Goal: Check status: Check status

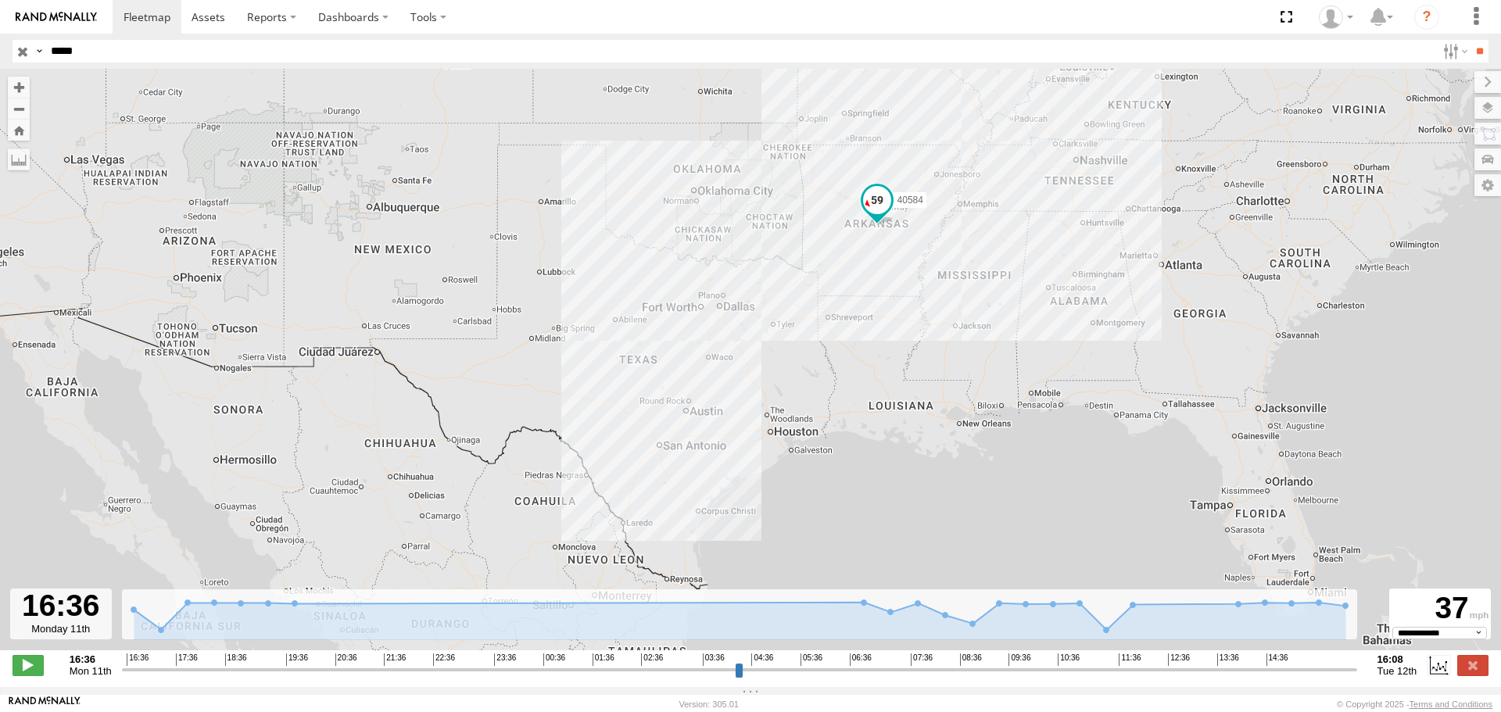
select select "**********"
click at [23, 48] on input "button" at bounding box center [23, 51] width 20 height 23
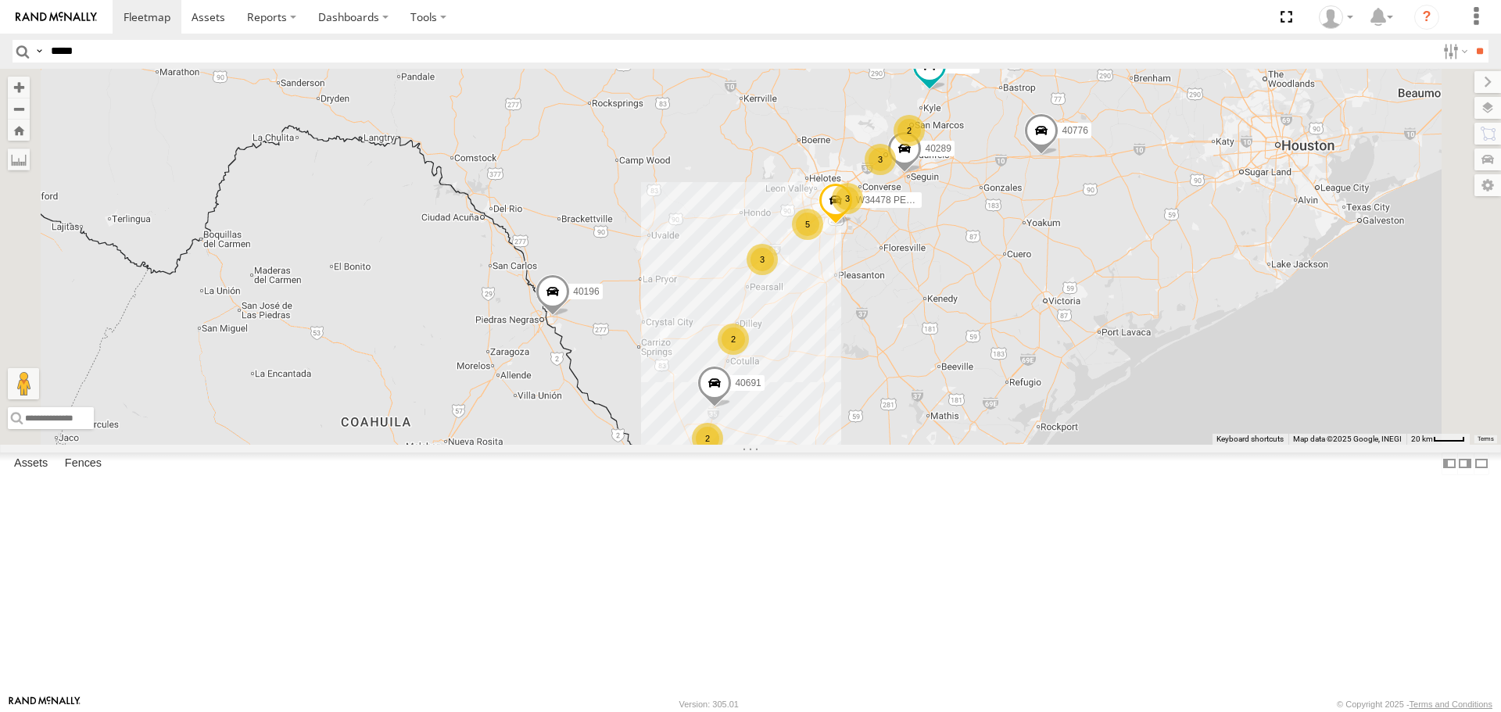
drag, startPoint x: 897, startPoint y: 285, endPoint x: 1002, endPoint y: 538, distance: 273.3
click at [1070, 444] on div "40572 DAÑADO 40616 40529 40938 40670 40261 550782 40267 40380 H10152 40802 4102…" at bounding box center [750, 256] width 1501 height 375
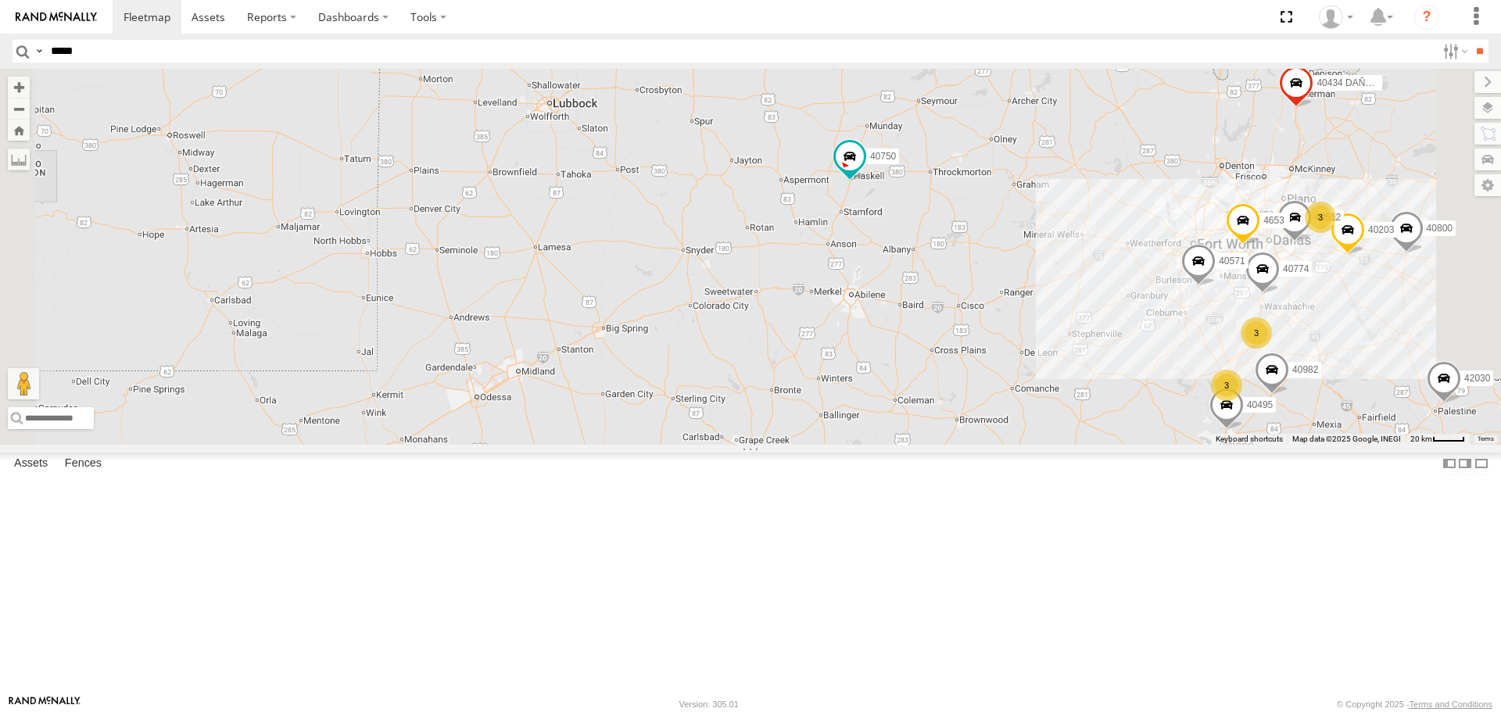
drag, startPoint x: 1038, startPoint y: 228, endPoint x: 1056, endPoint y: 509, distance: 281.2
click at [1056, 444] on div "40572 DAÑADO 40616 40529 40938 40670 40261 550782 40267 40380 H10152 40802 4102…" at bounding box center [750, 256] width 1501 height 375
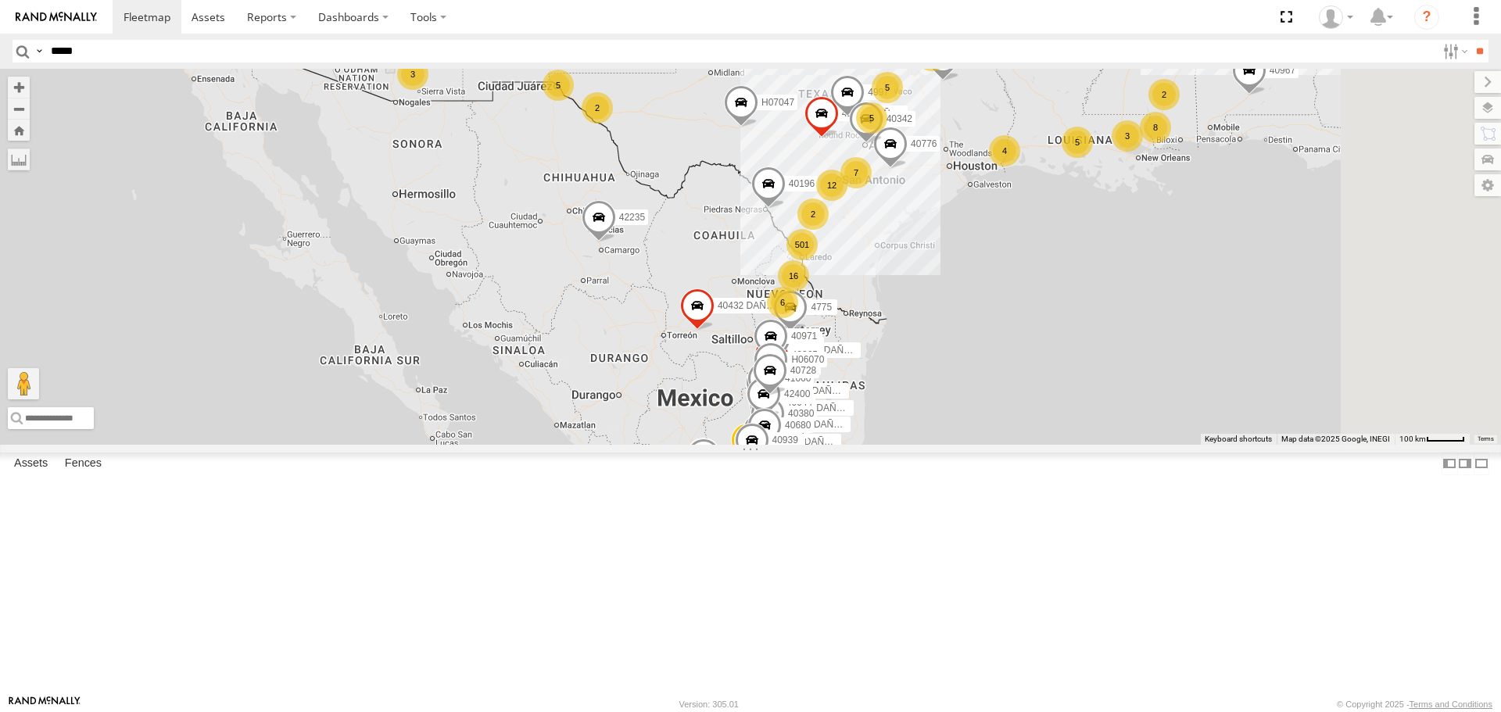
drag, startPoint x: 1216, startPoint y: 519, endPoint x: 1058, endPoint y: 234, distance: 326.1
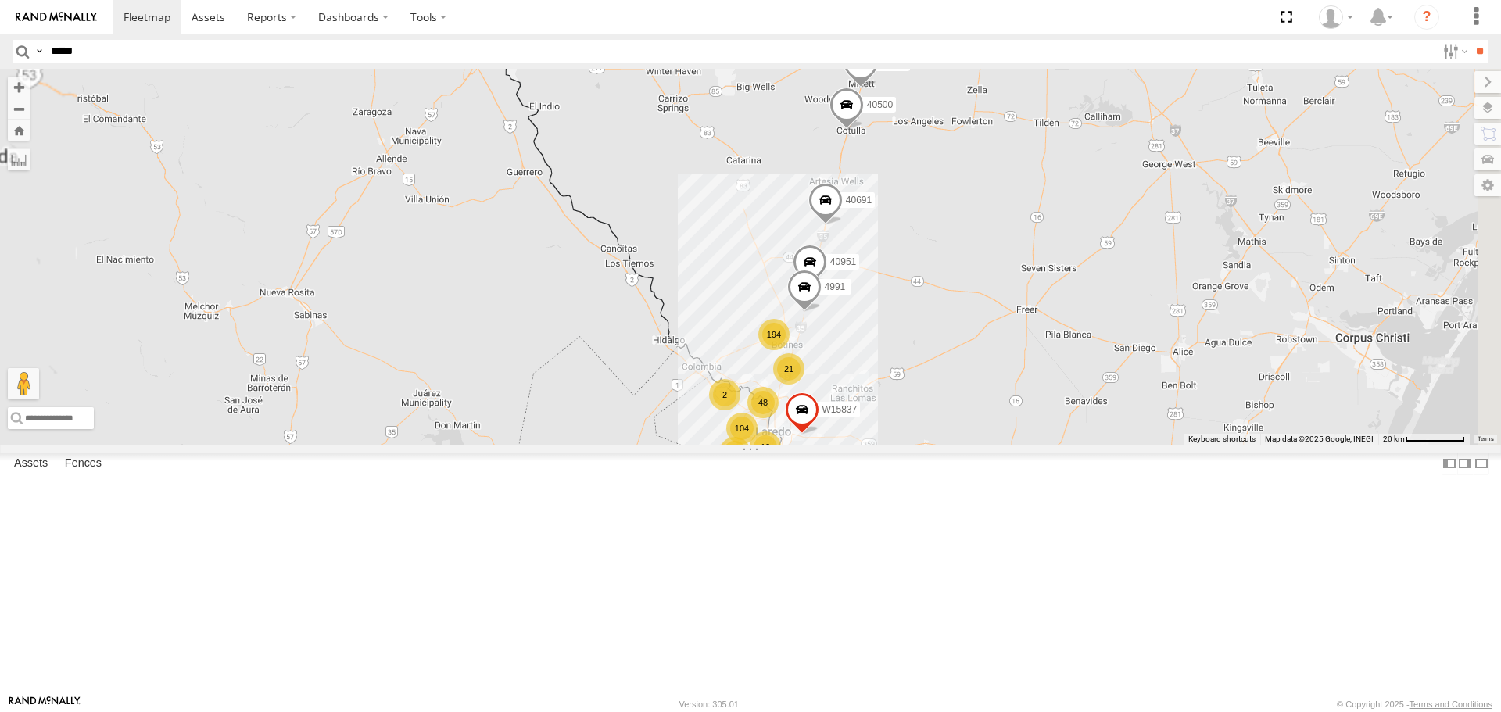
click at [789, 350] on div "194" at bounding box center [773, 334] width 31 height 31
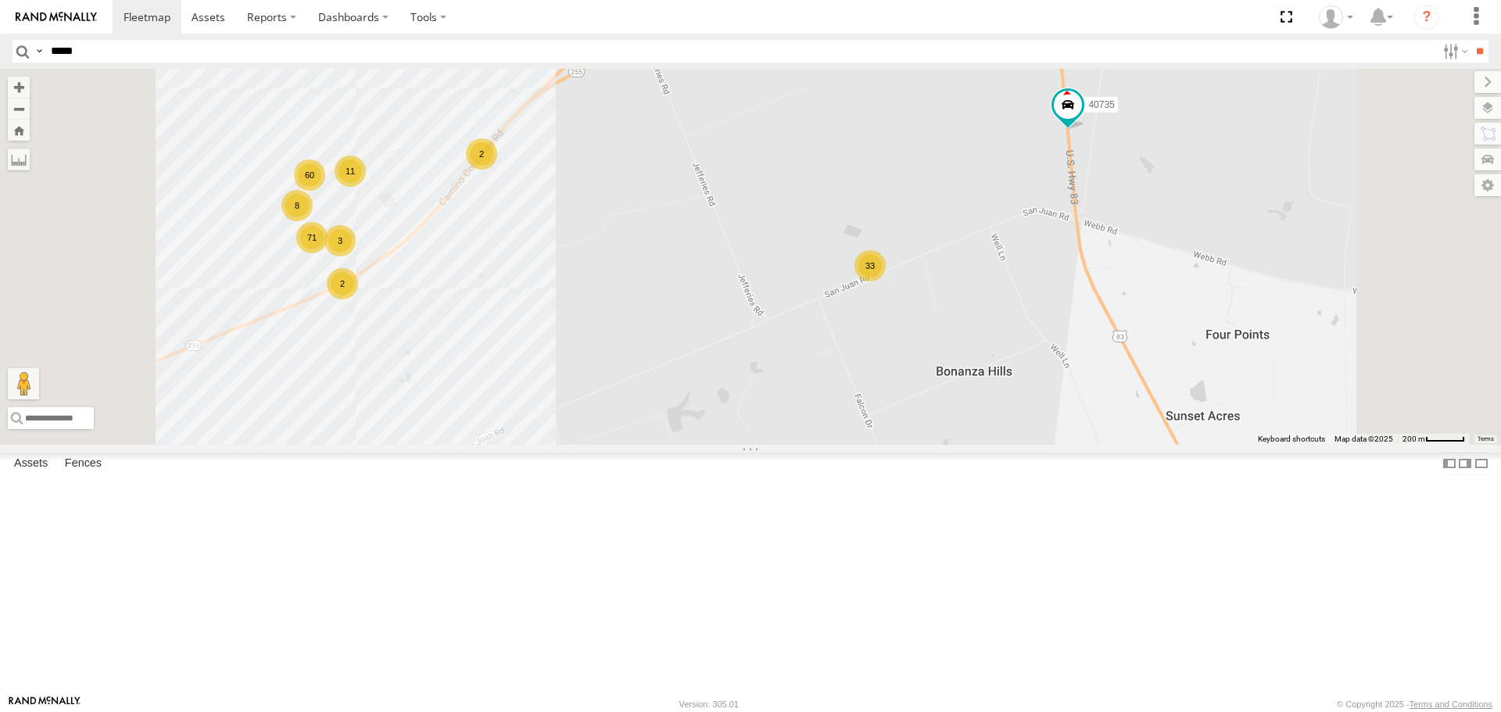
click at [497, 170] on div "2" at bounding box center [481, 153] width 31 height 31
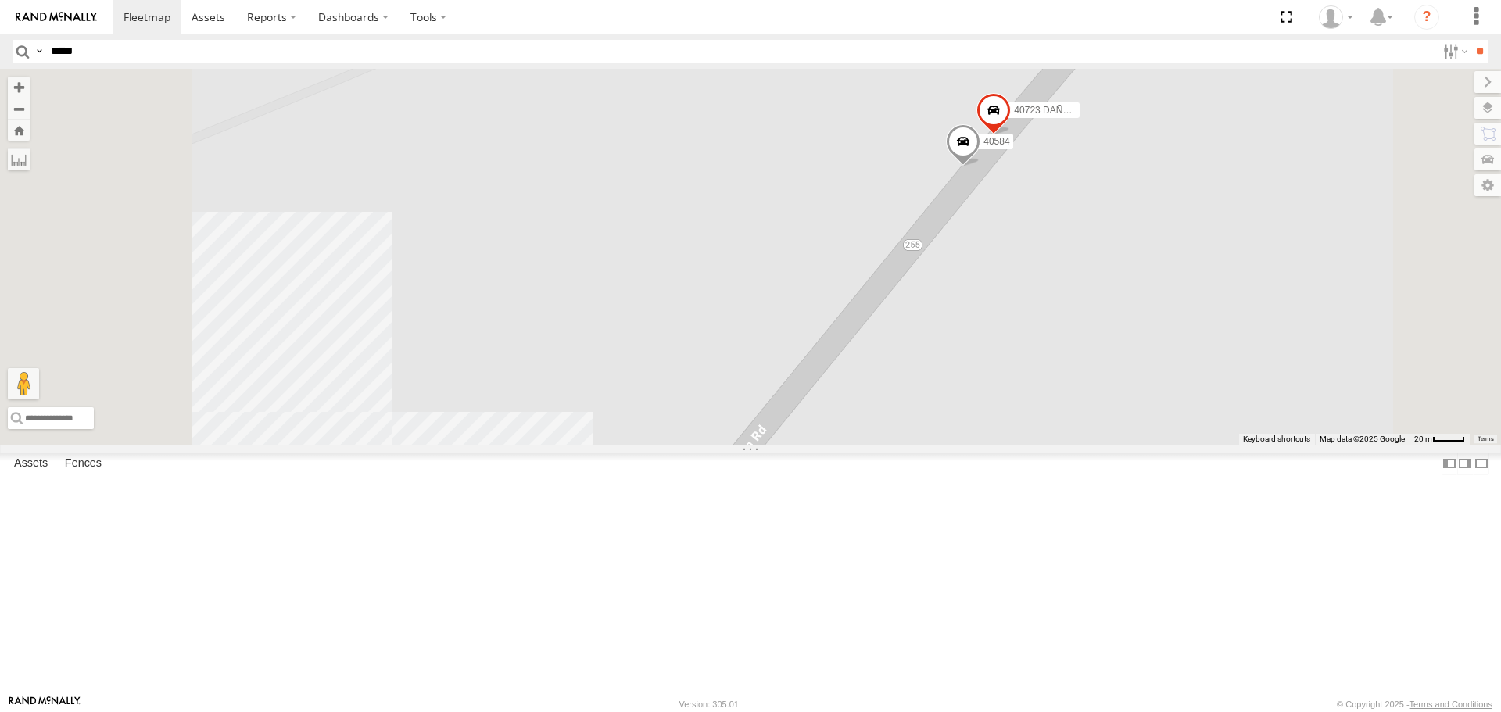
drag, startPoint x: 1290, startPoint y: 280, endPoint x: 1284, endPoint y: 363, distance: 83.0
click at [1306, 207] on div "40261 550782 H10152 42307 DAÑADO 42352 42237 42227 40674 40258 40477 42235 4213…" at bounding box center [750, 256] width 1501 height 375
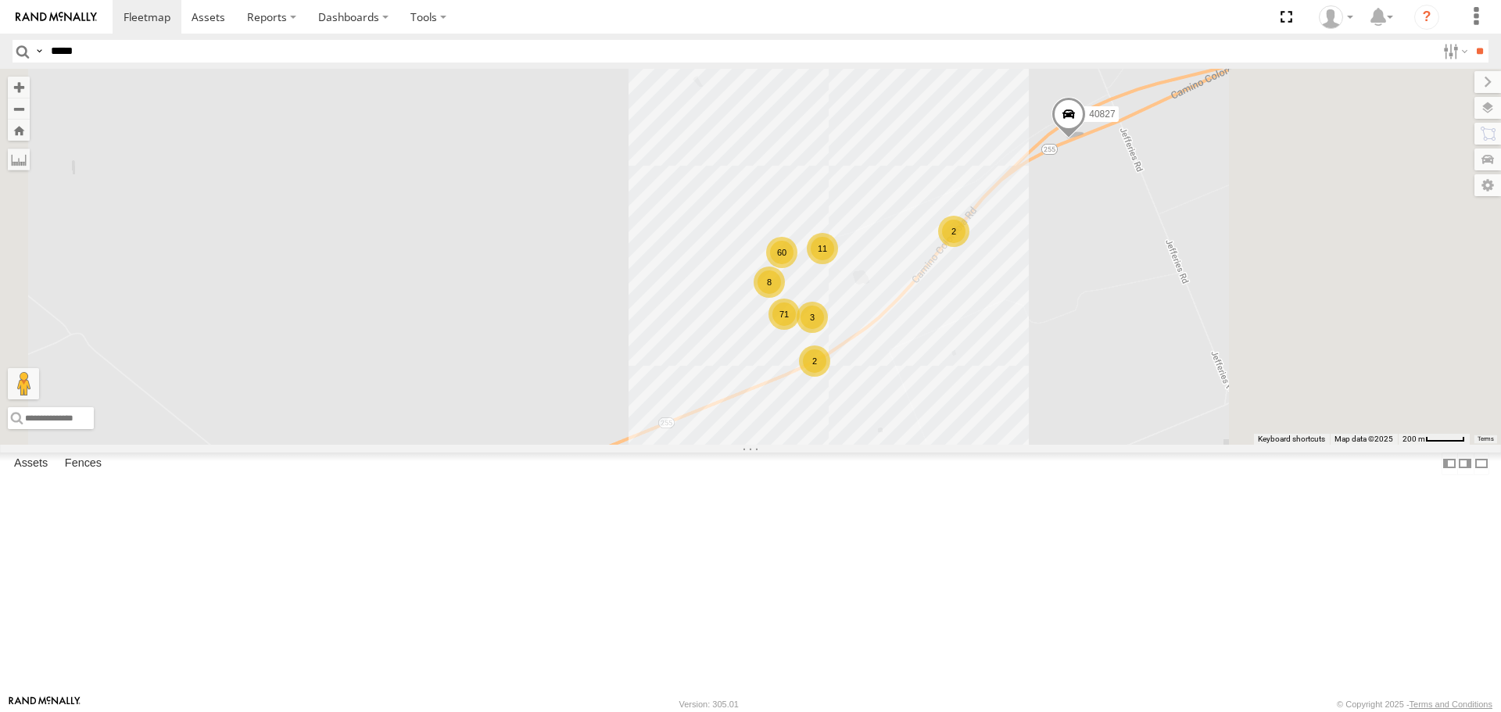
drag, startPoint x: 1185, startPoint y: 342, endPoint x: 1160, endPoint y: 342, distance: 25.0
click at [1160, 342] on div "40261 550782 H10152 42307 DAÑADO 42352 42237 42227 40674 40258 40477 42235 4213…" at bounding box center [750, 256] width 1501 height 375
click at [1086, 140] on span at bounding box center [1068, 119] width 34 height 42
click at [1090, 122] on label at bounding box center [1074, 116] width 30 height 11
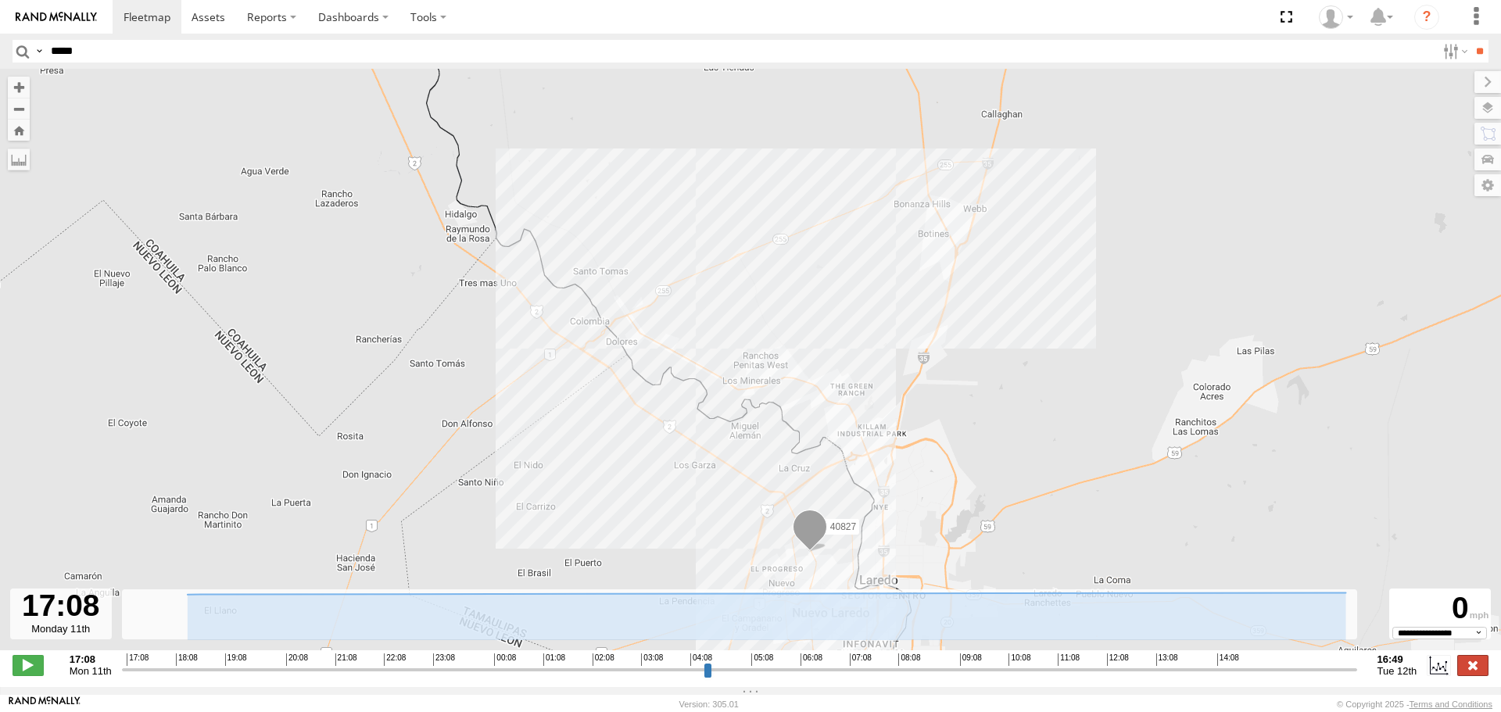
click at [1467, 670] on label at bounding box center [1472, 665] width 31 height 20
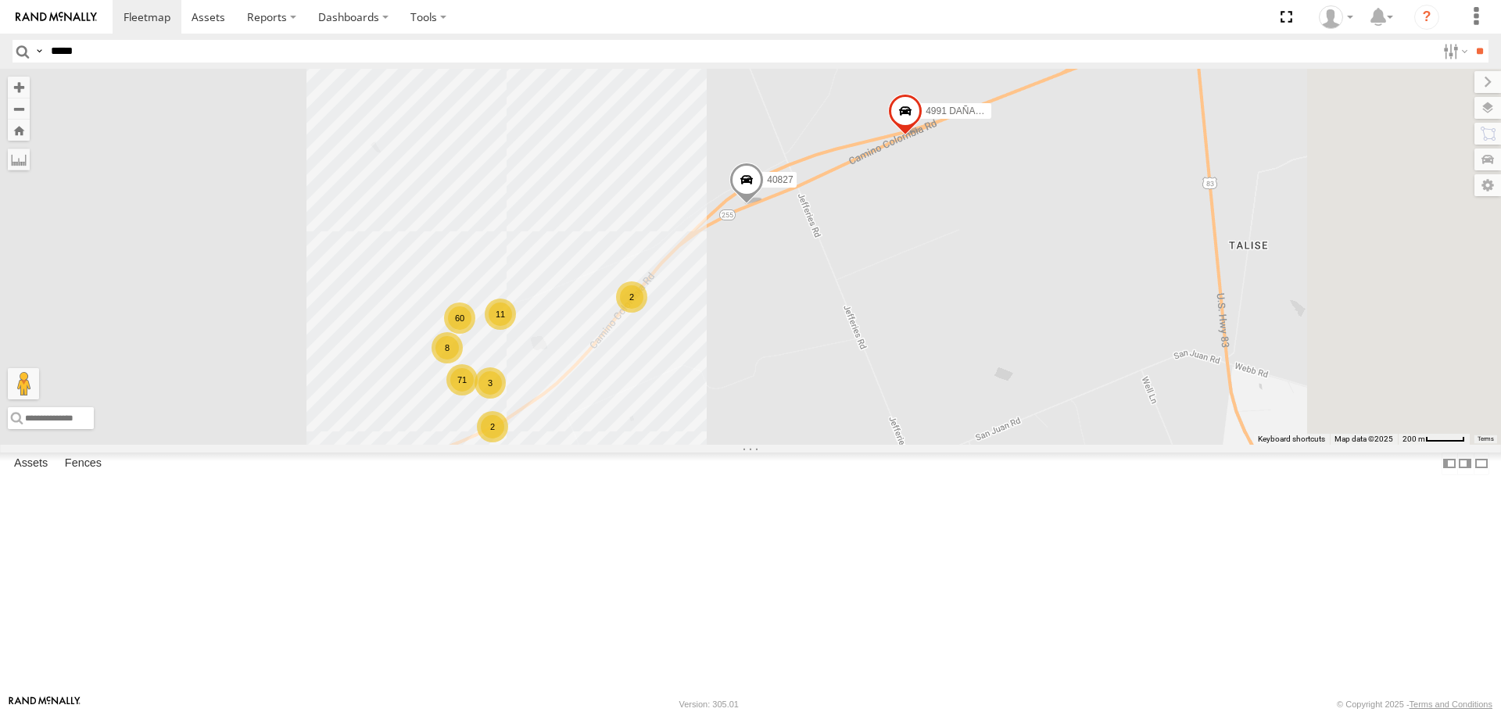
drag, startPoint x: 1290, startPoint y: 336, endPoint x: 960, endPoint y: 407, distance: 337.4
click at [960, 407] on div "71 60 8 11 2 4991 DAÑADO 2 3 40827" at bounding box center [750, 256] width 1501 height 375
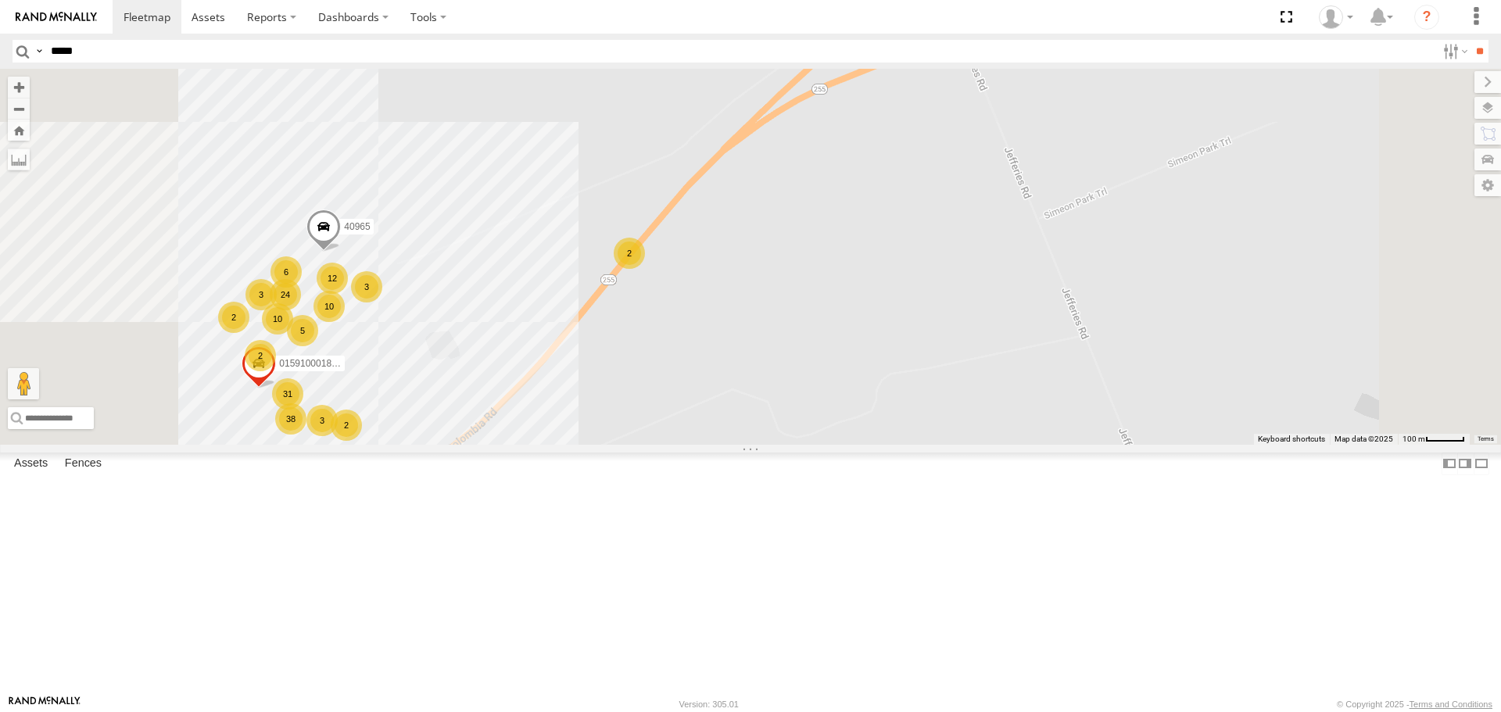
click at [645, 269] on div "2" at bounding box center [629, 253] width 31 height 31
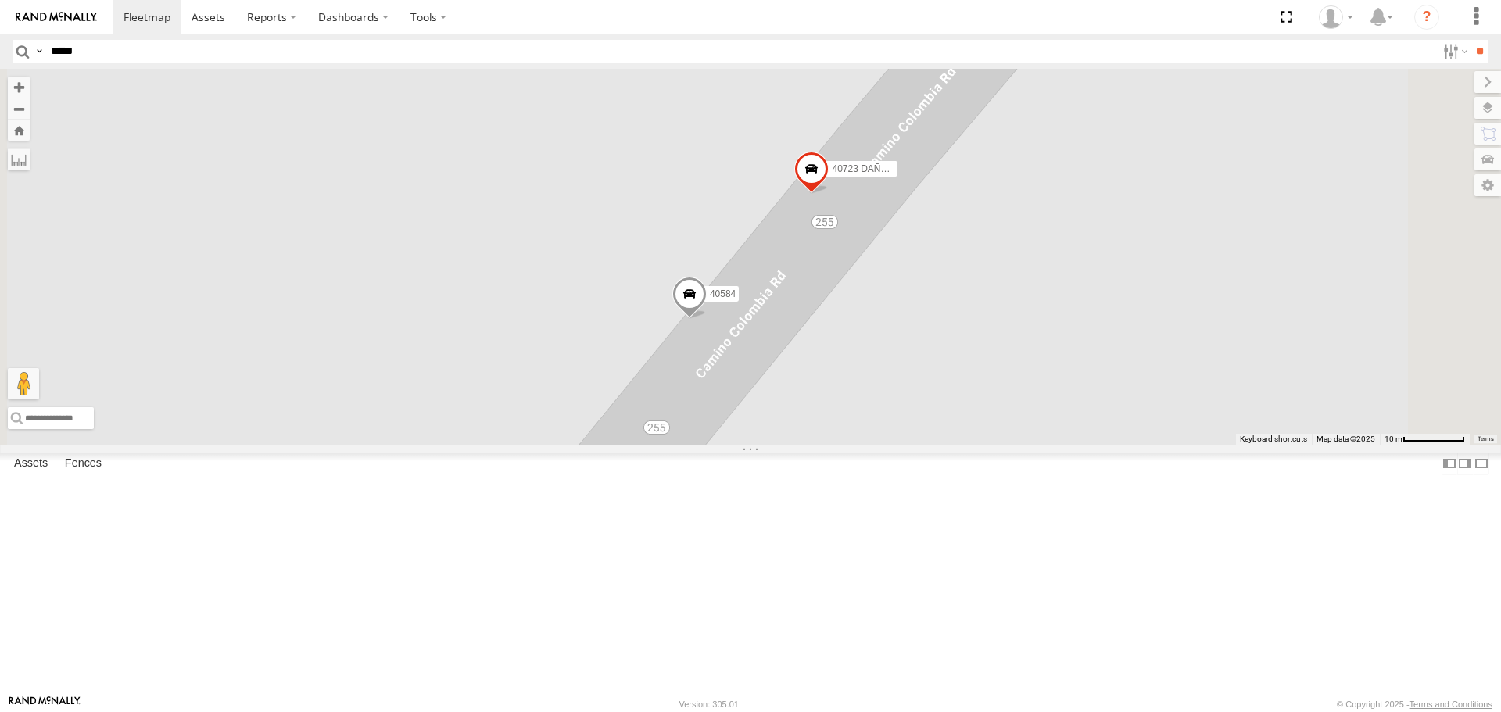
click at [707, 320] on span at bounding box center [689, 298] width 34 height 42
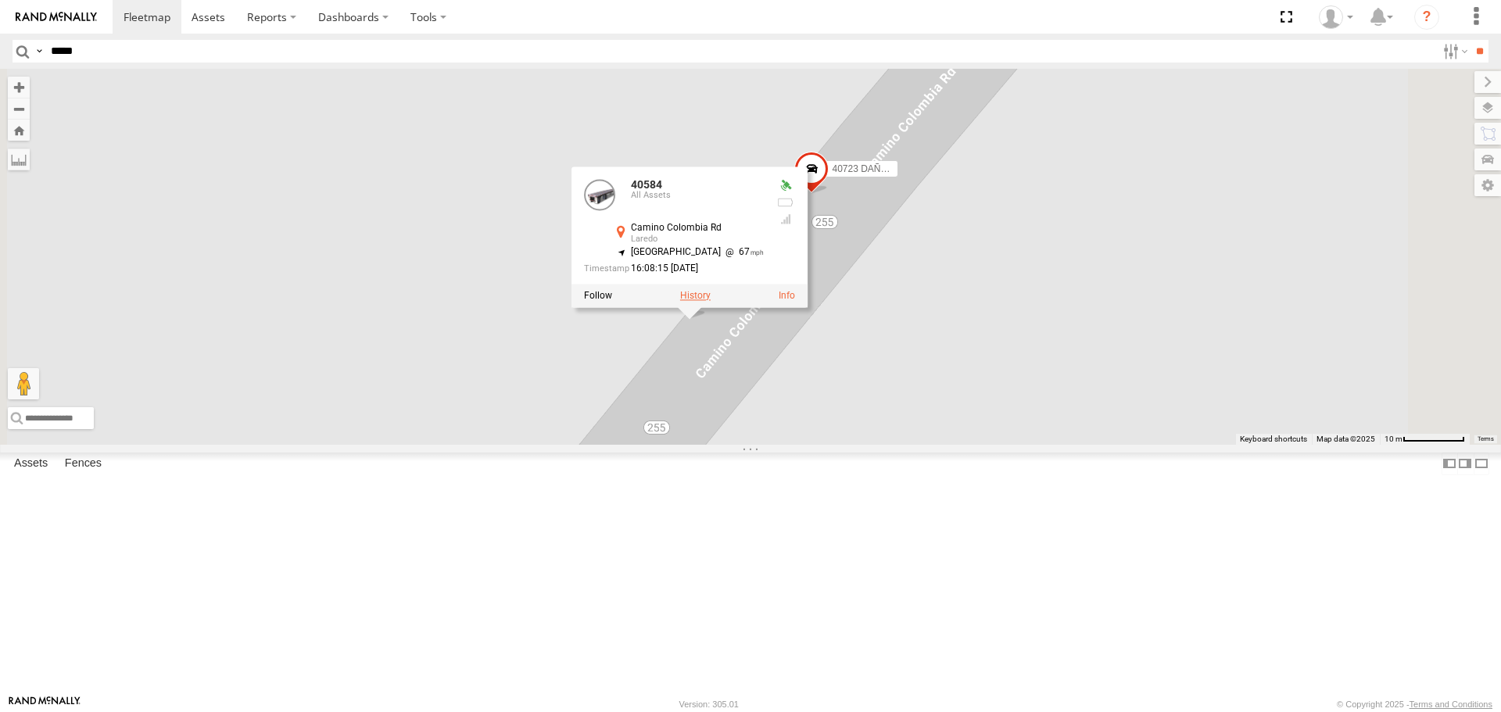
click at [710, 302] on label at bounding box center [695, 296] width 30 height 11
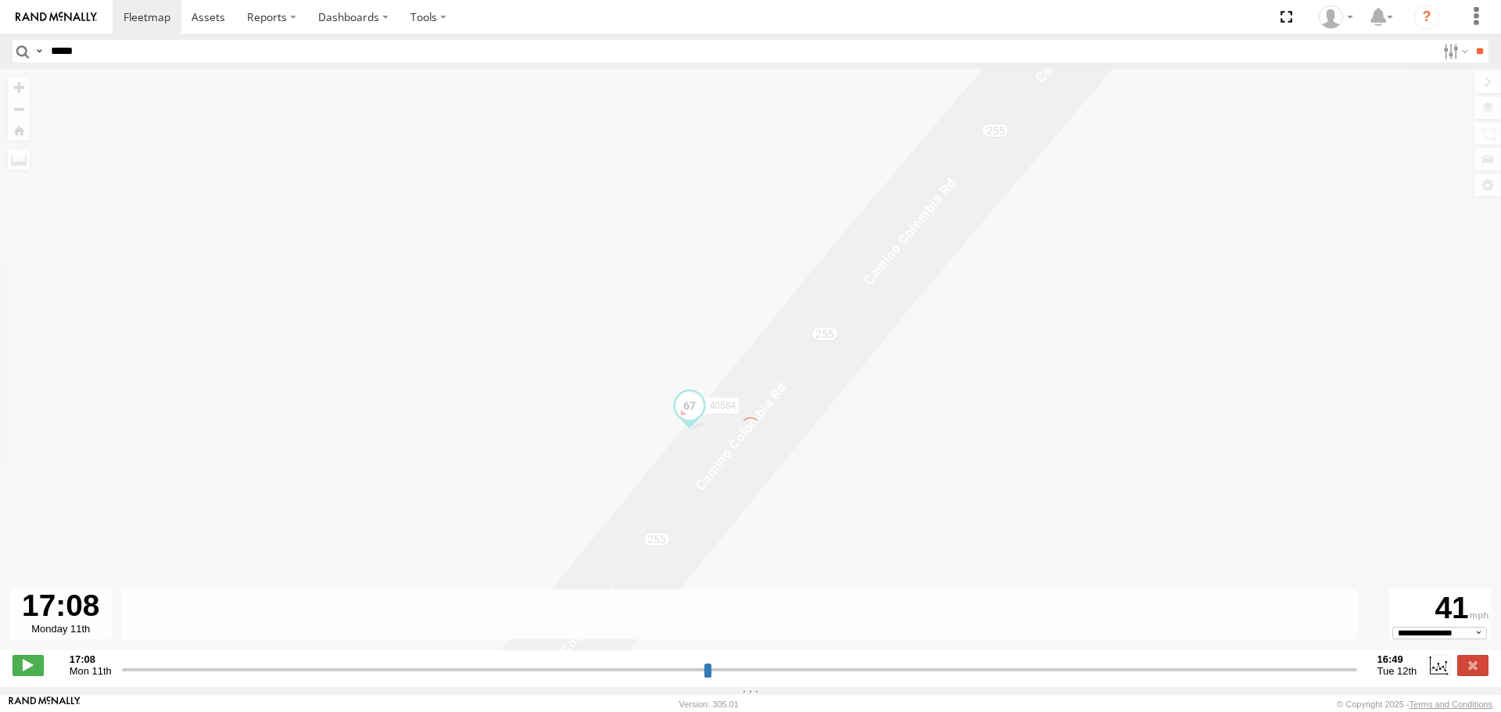
type input "**********"
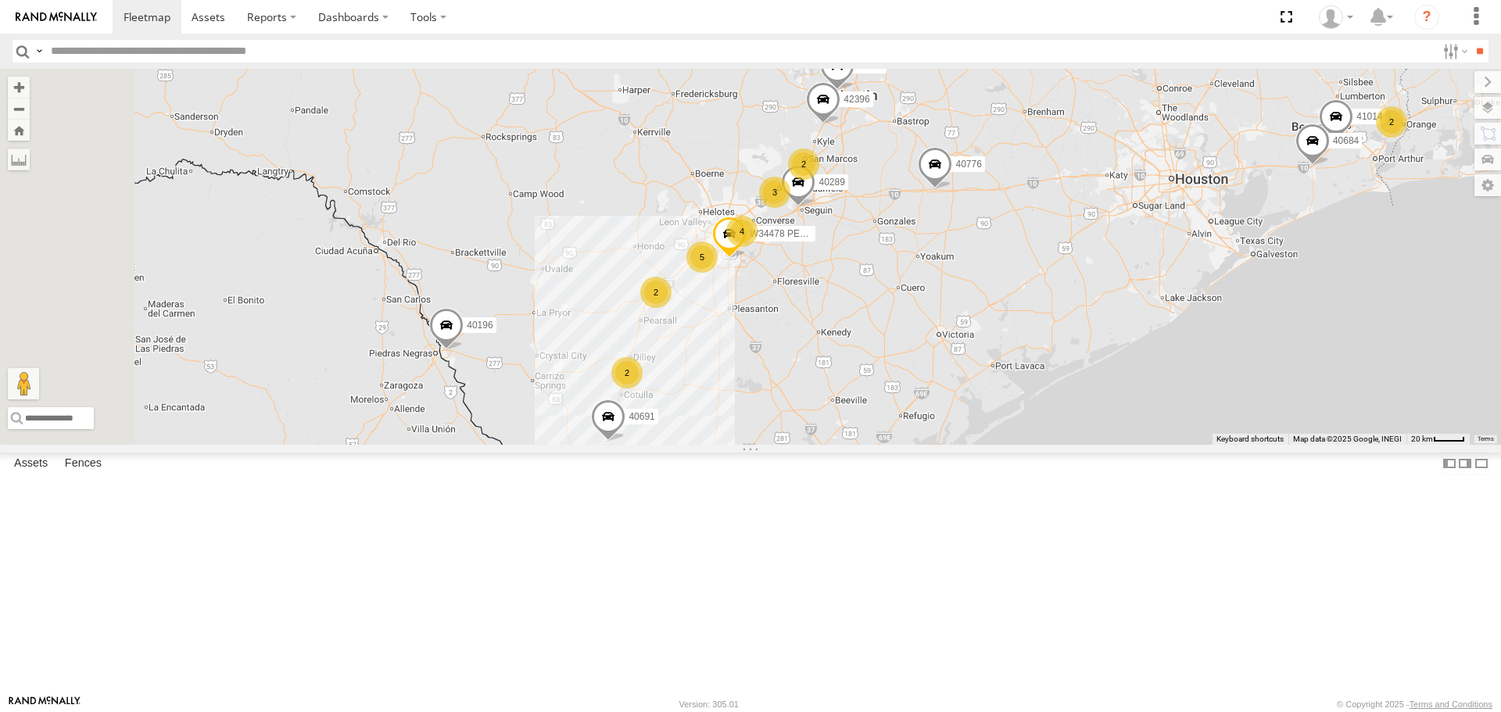
drag, startPoint x: 812, startPoint y: 596, endPoint x: 968, endPoint y: 400, distance: 249.7
click at [968, 400] on div "42237 42235 40986 40750 42313 PERDIDO 40967 40432 DAÑADO 556420 42150 H07047 N2…" at bounding box center [750, 256] width 1501 height 375
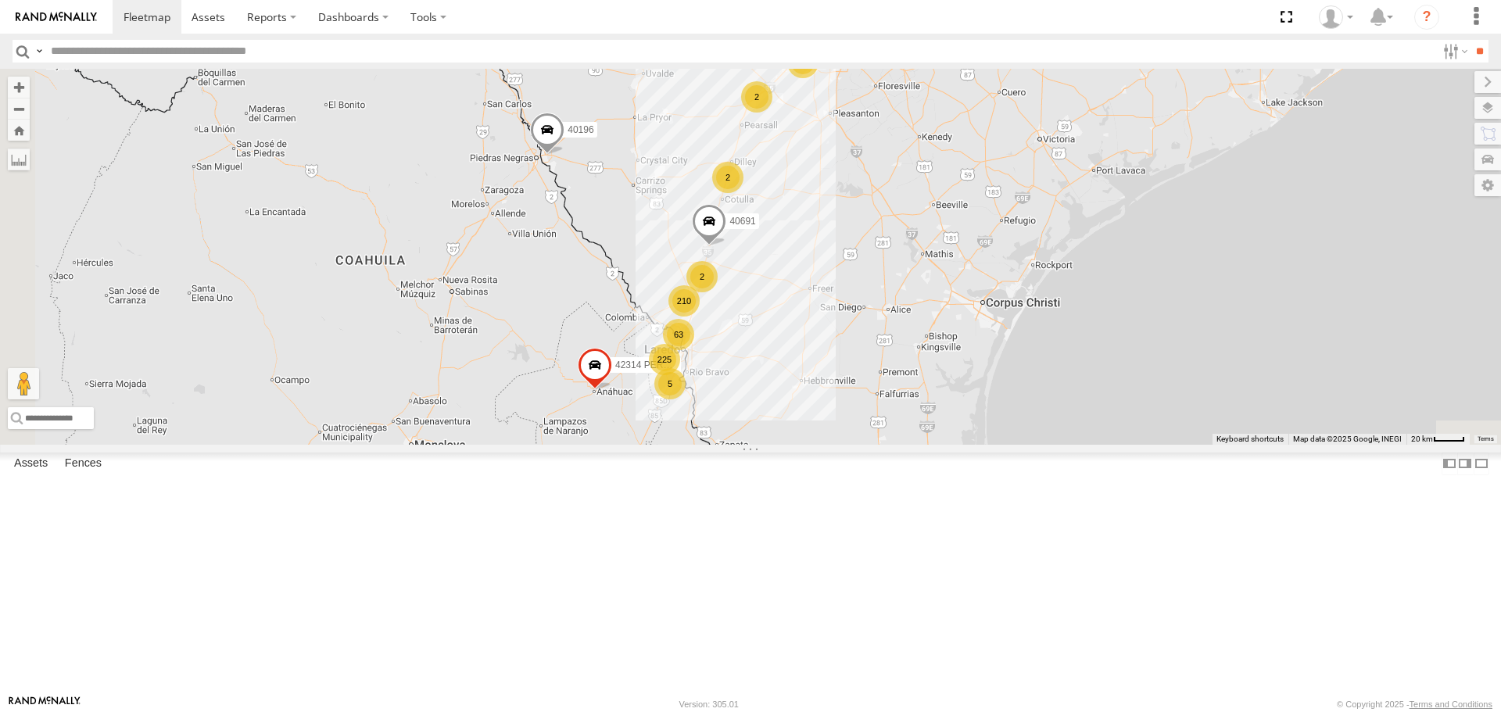
drag, startPoint x: 782, startPoint y: 595, endPoint x: 883, endPoint y: 399, distance: 219.9
click at [883, 399] on div "42237 42235 40986 40750 42313 PERDIDO 40967 40432 DAÑADO 556420 42150 H07047 N2…" at bounding box center [750, 256] width 1501 height 375
click at [700, 317] on div "210" at bounding box center [683, 300] width 31 height 31
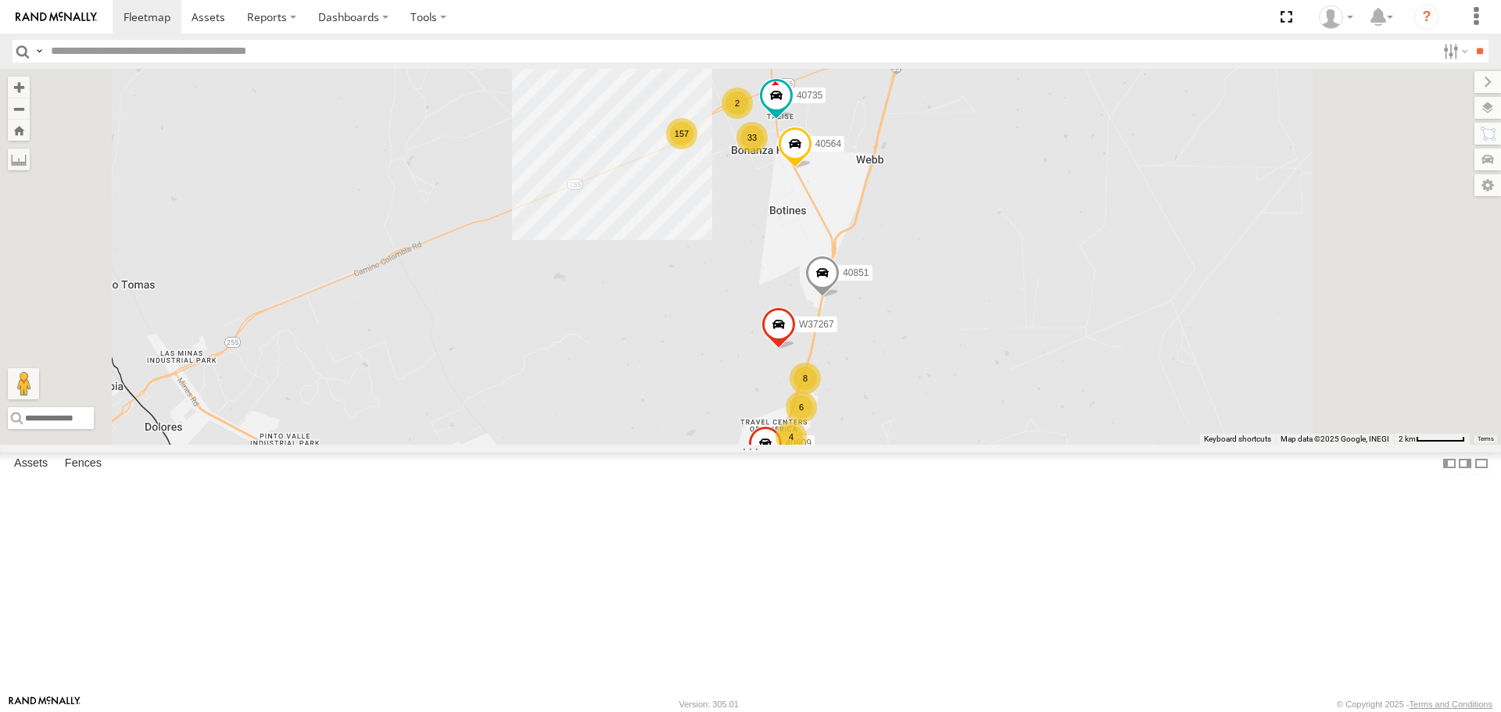
drag, startPoint x: 901, startPoint y: 308, endPoint x: 885, endPoint y: 497, distance: 189.9
click at [885, 444] on div "42237 42235 40986 40750 42313 PERDIDO 40967 40432 DAÑADO 556420 42150 H07047 N2…" at bounding box center [750, 256] width 1501 height 375
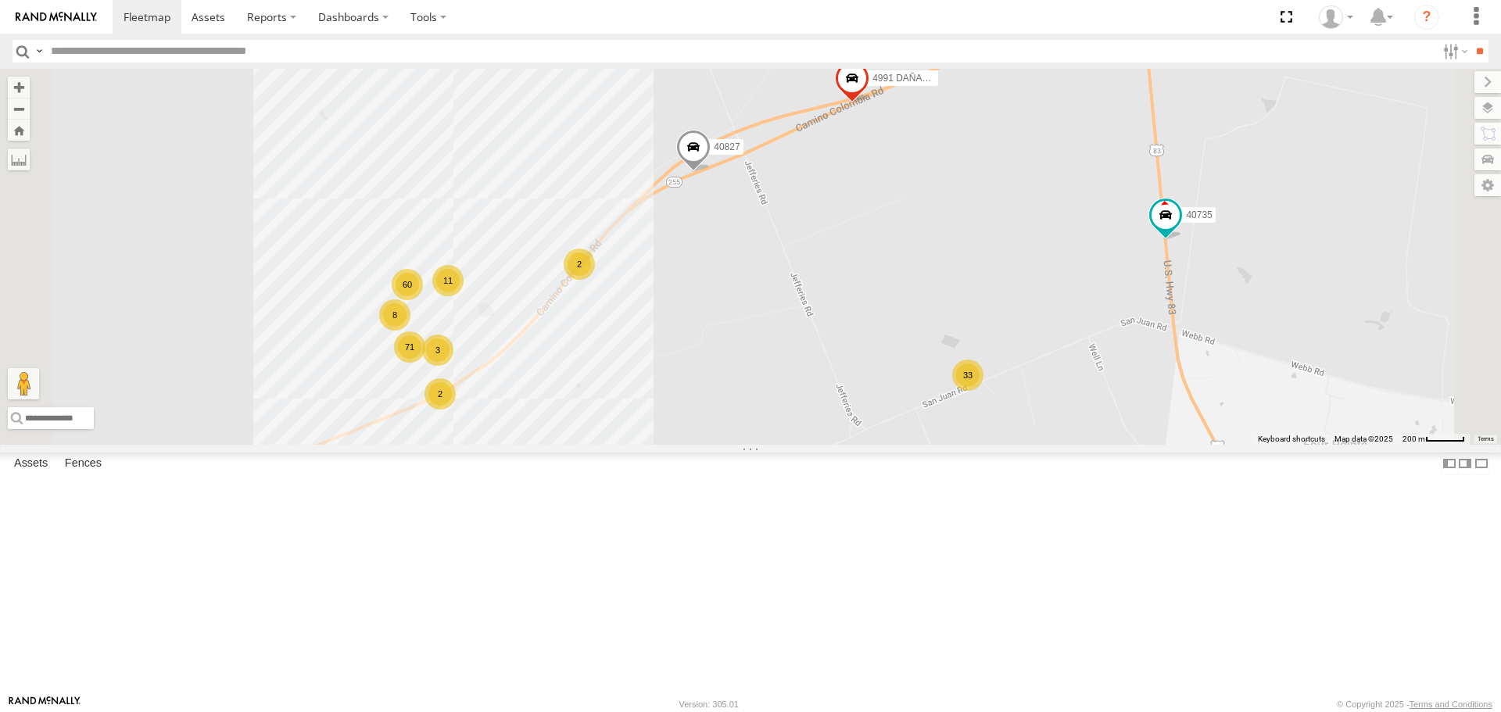
click at [595, 280] on div "2" at bounding box center [579, 264] width 31 height 31
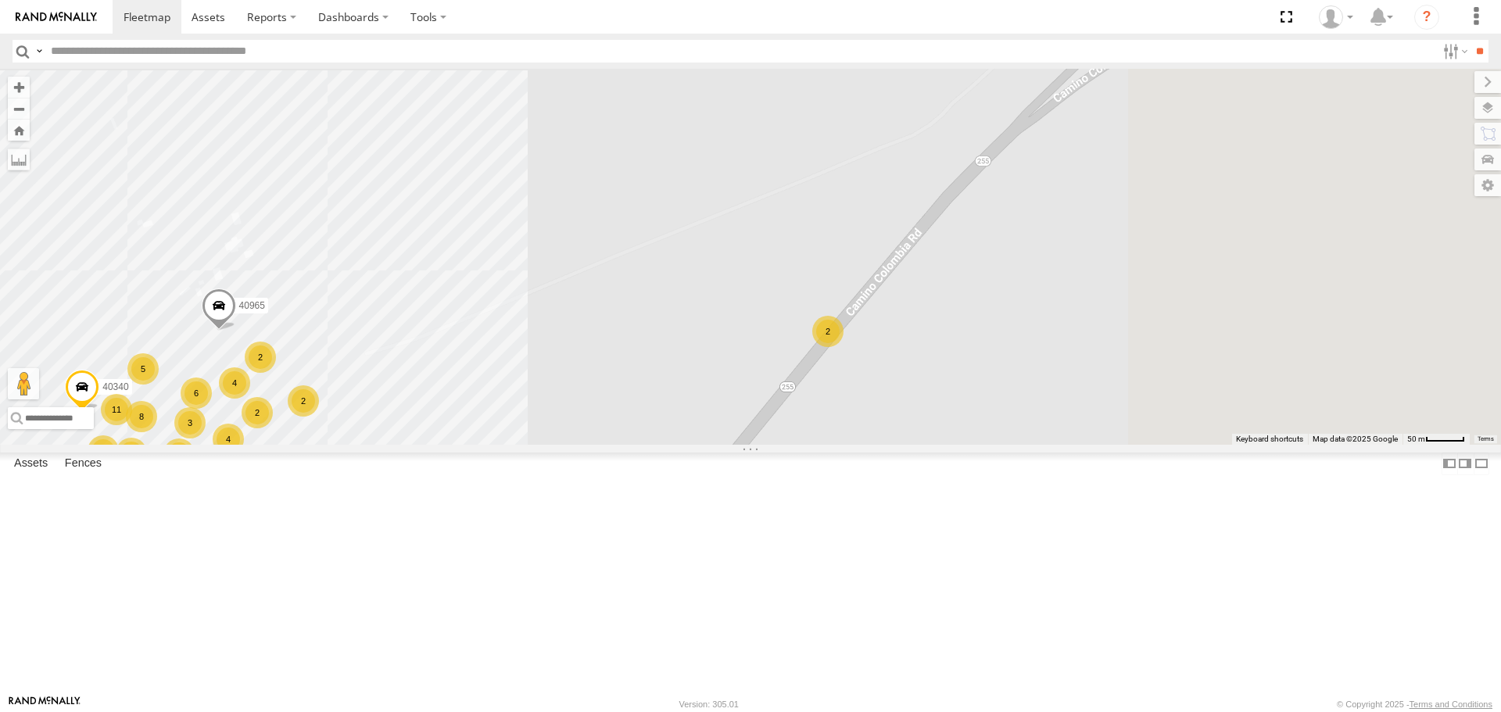
drag, startPoint x: 1311, startPoint y: 351, endPoint x: 983, endPoint y: 424, distance: 335.6
click at [990, 421] on div "42237 42235 40986 40750 42313 PERDIDO 40967 40432 DAÑADO 556420 42150 H07047 N2…" at bounding box center [750, 256] width 1501 height 375
